Goal: Information Seeking & Learning: Learn about a topic

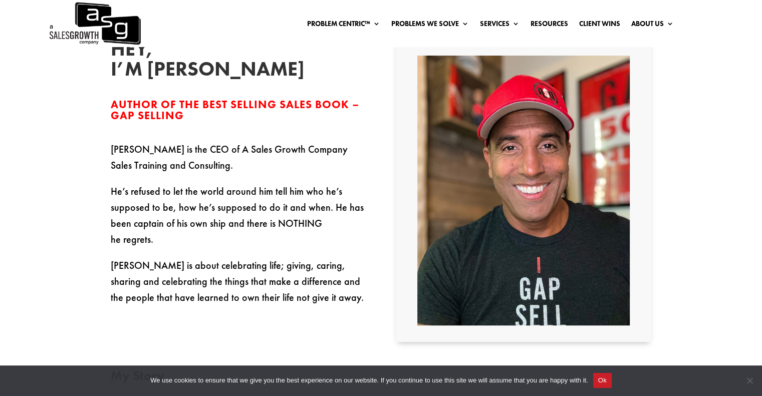
scroll to position [200, 0]
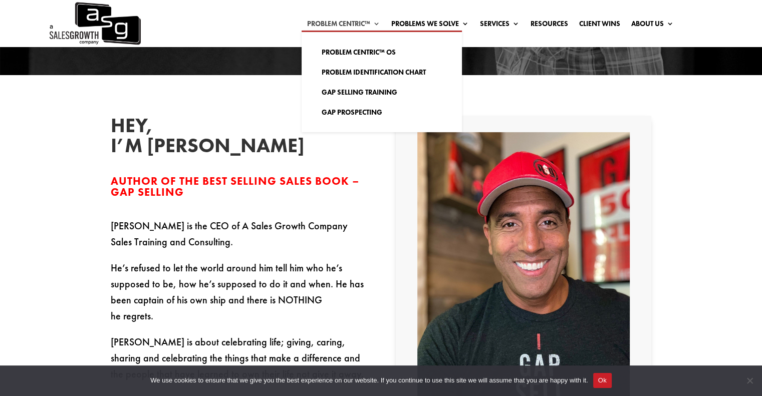
click at [348, 22] on link "Problem Centric™" at bounding box center [343, 25] width 73 height 11
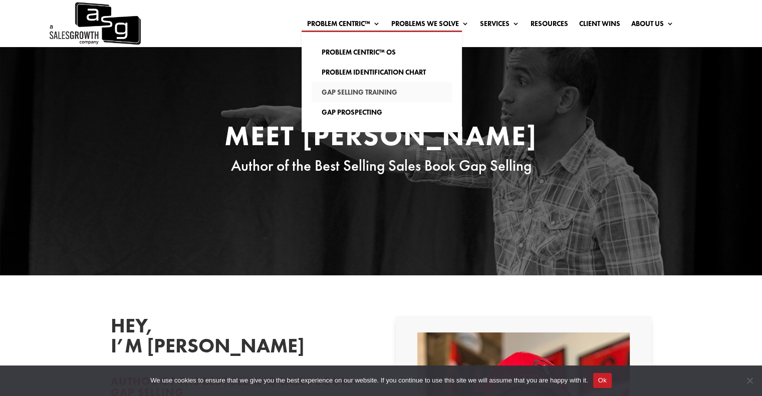
click at [341, 93] on link "Gap Selling Training" at bounding box center [382, 92] width 140 height 20
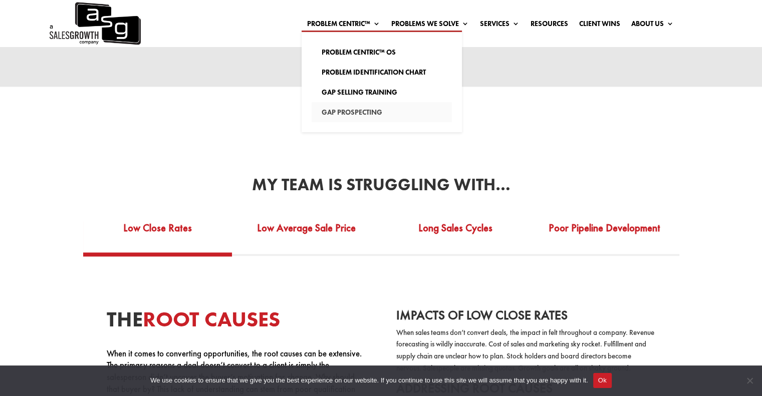
scroll to position [1504, 0]
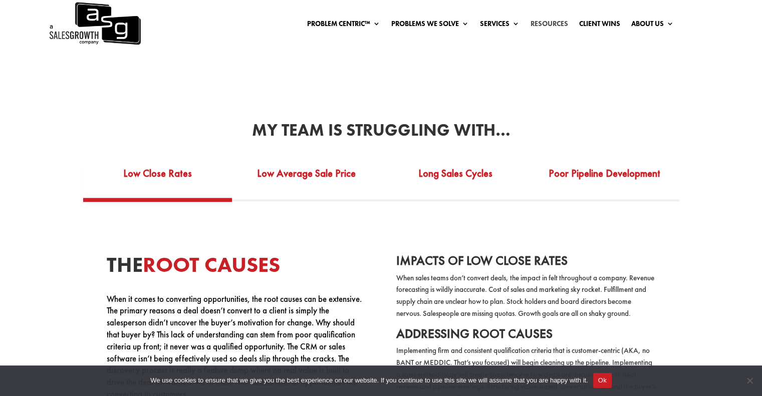
click at [538, 21] on link "Resources" at bounding box center [550, 25] width 38 height 11
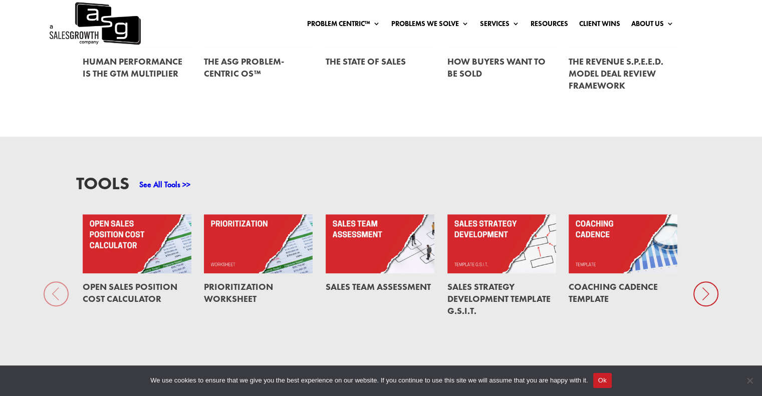
scroll to position [451, 0]
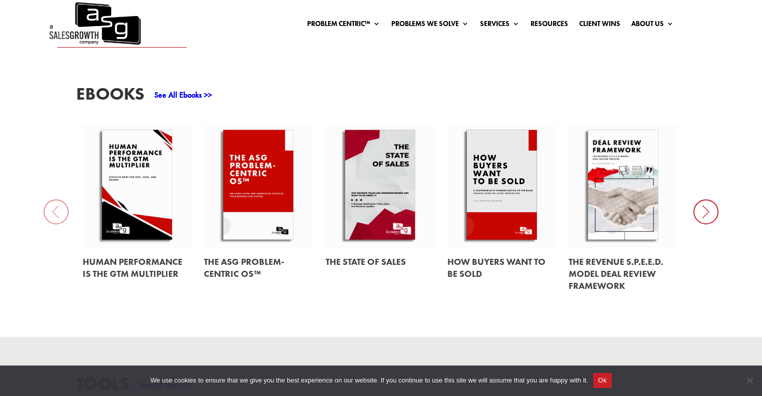
click at [696, 202] on icon at bounding box center [706, 211] width 25 height 25
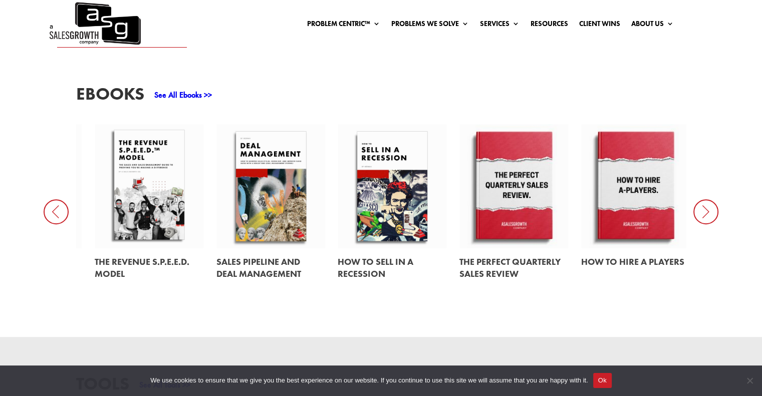
click at [696, 202] on icon at bounding box center [706, 211] width 25 height 25
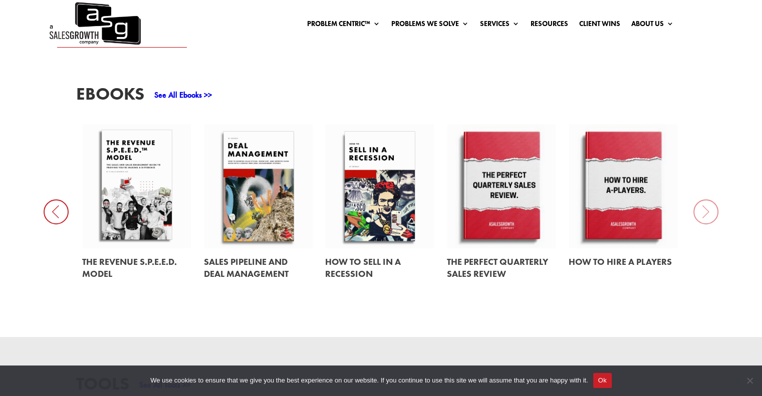
click at [57, 199] on icon at bounding box center [56, 211] width 25 height 25
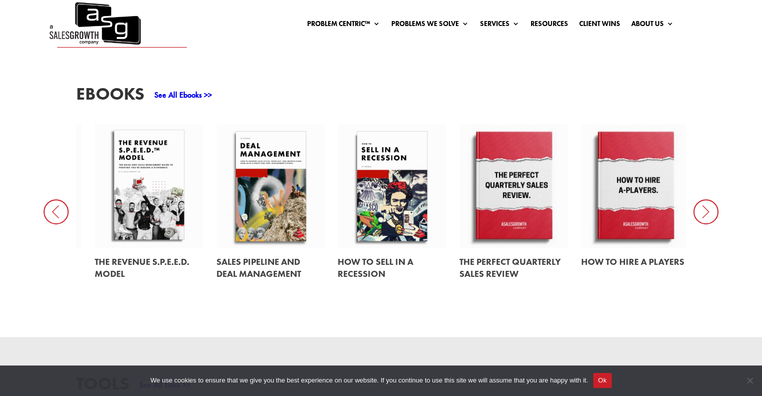
click at [57, 199] on icon at bounding box center [56, 211] width 25 height 25
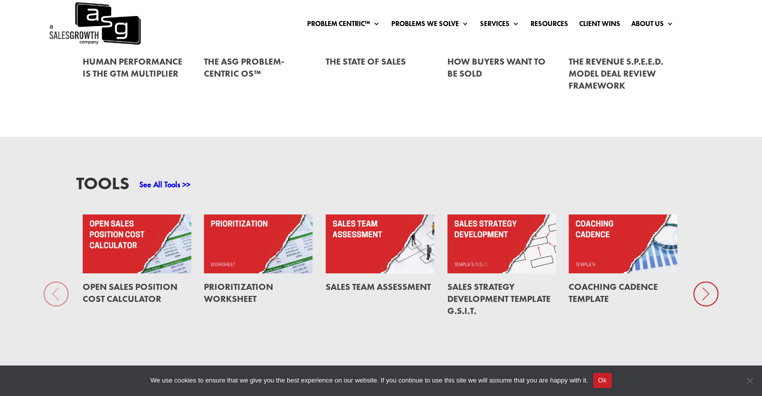
scroll to position [702, 0]
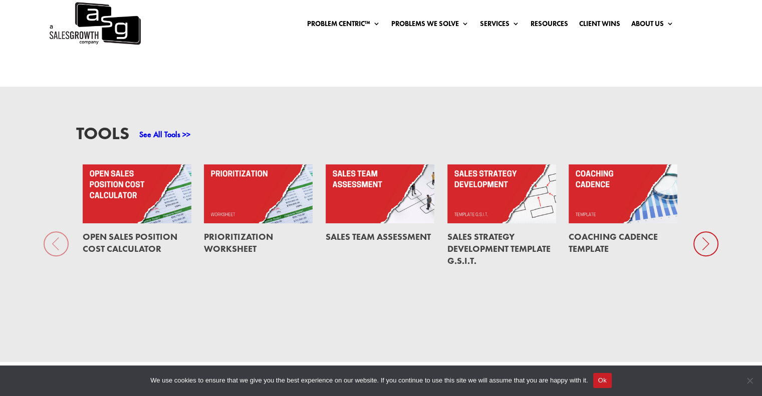
click at [165, 129] on link "See All Tools >>" at bounding box center [164, 134] width 51 height 11
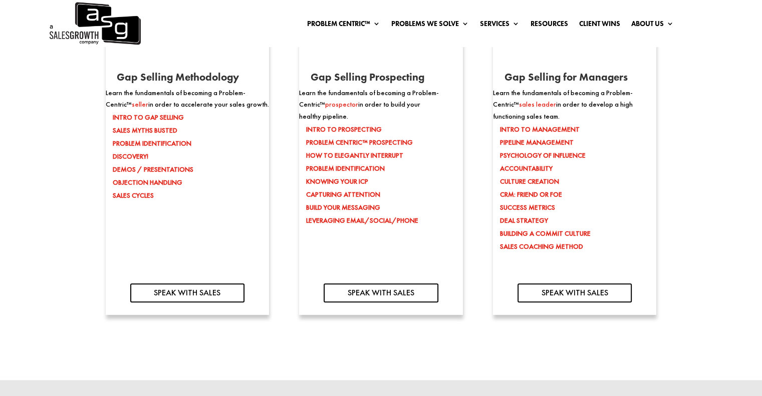
scroll to position [1504, 0]
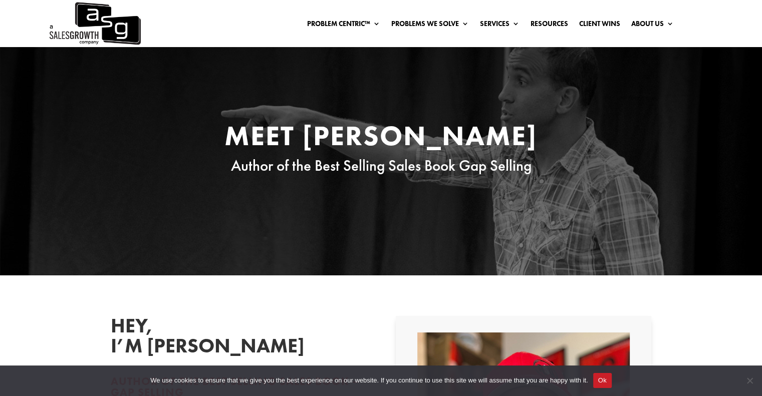
scroll to position [200, 0]
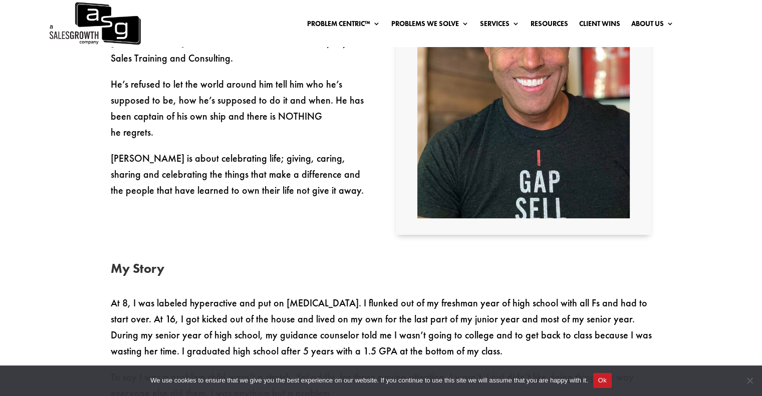
scroll to position [301, 0]
